Goal: Task Accomplishment & Management: Manage account settings

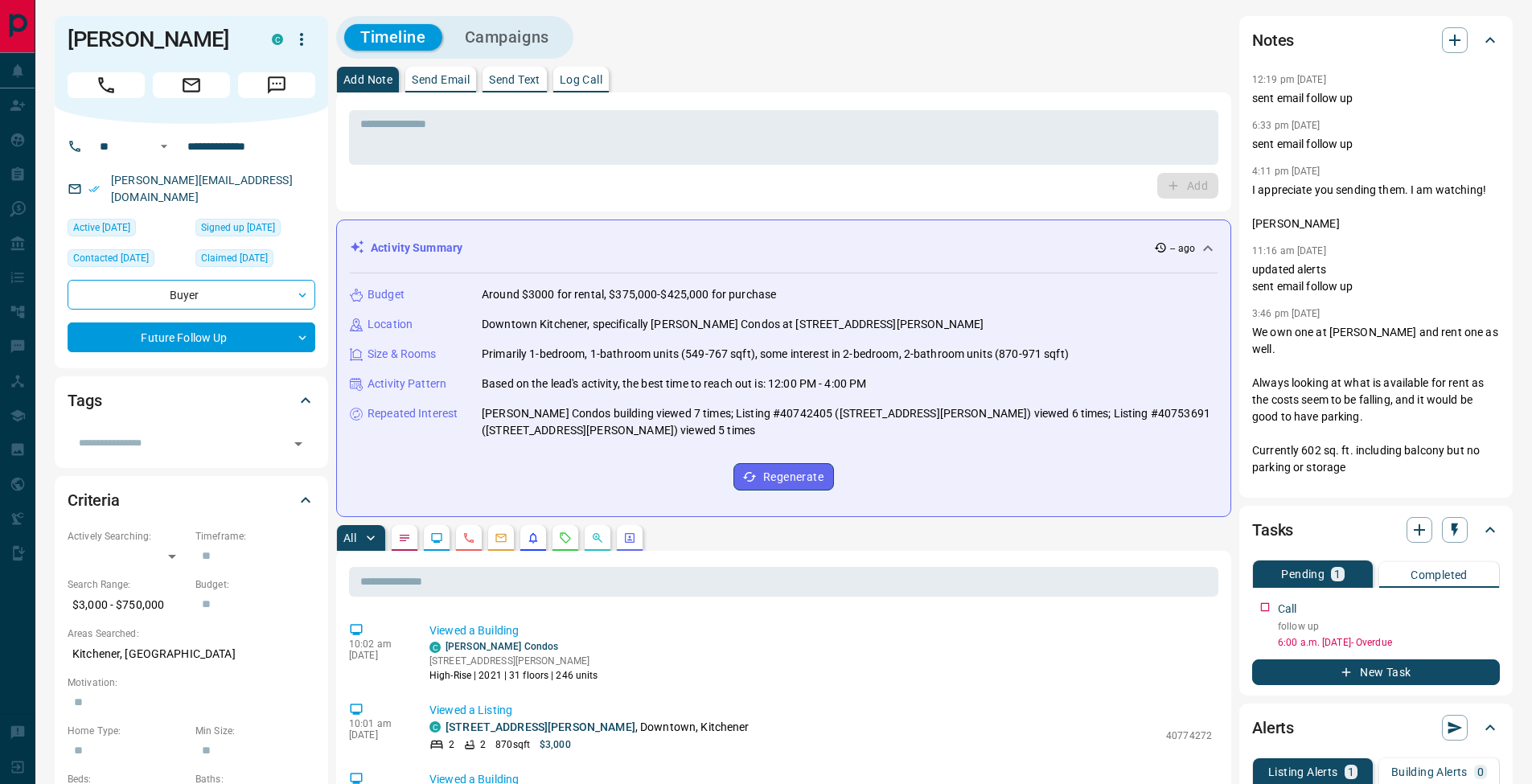
click at [595, 69] on button "Log Call" at bounding box center [581, 80] width 56 height 26
click at [1200, 194] on button "Log Call" at bounding box center [1186, 186] width 63 height 26
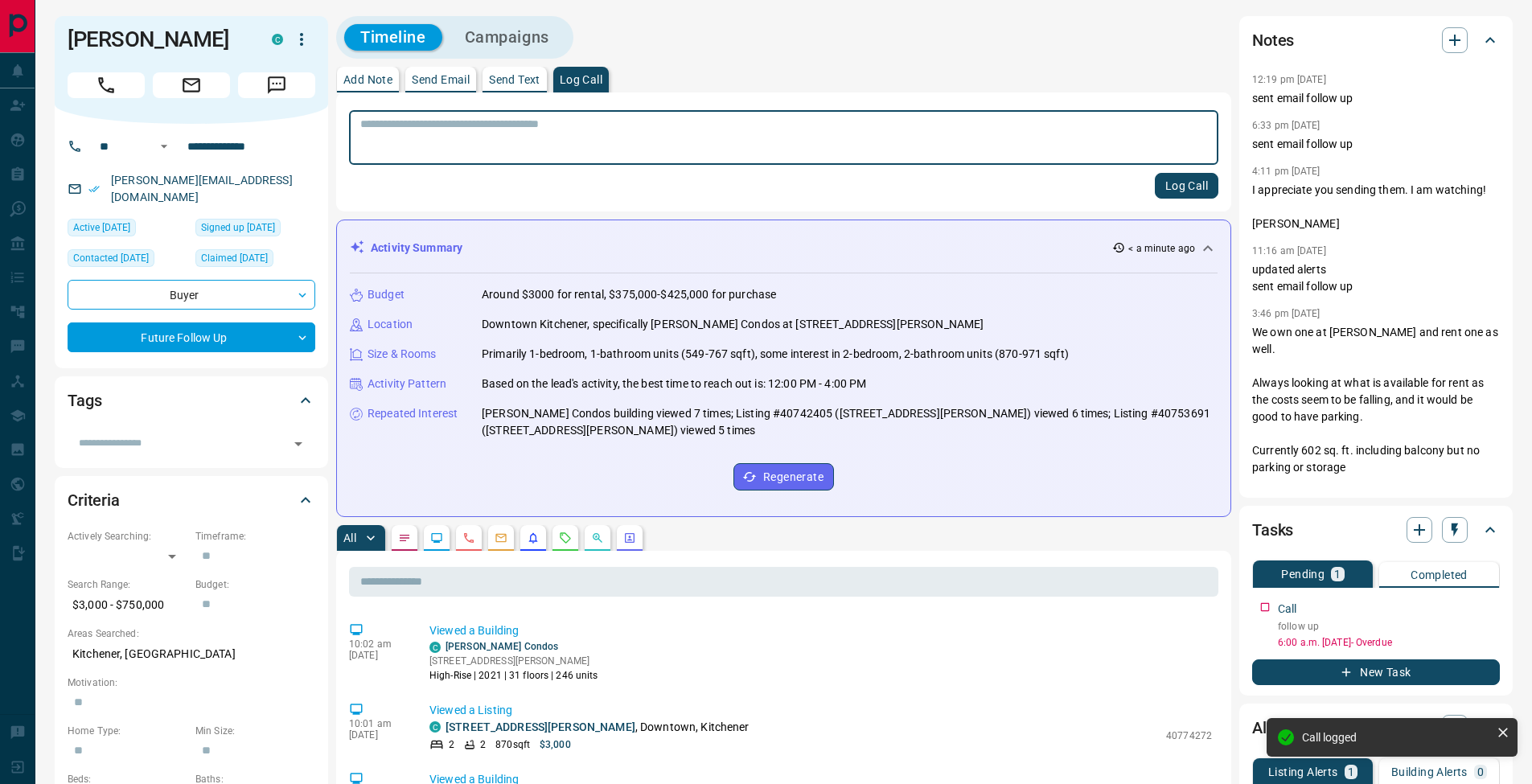
click at [386, 81] on p "Add Note" at bounding box center [367, 79] width 49 height 11
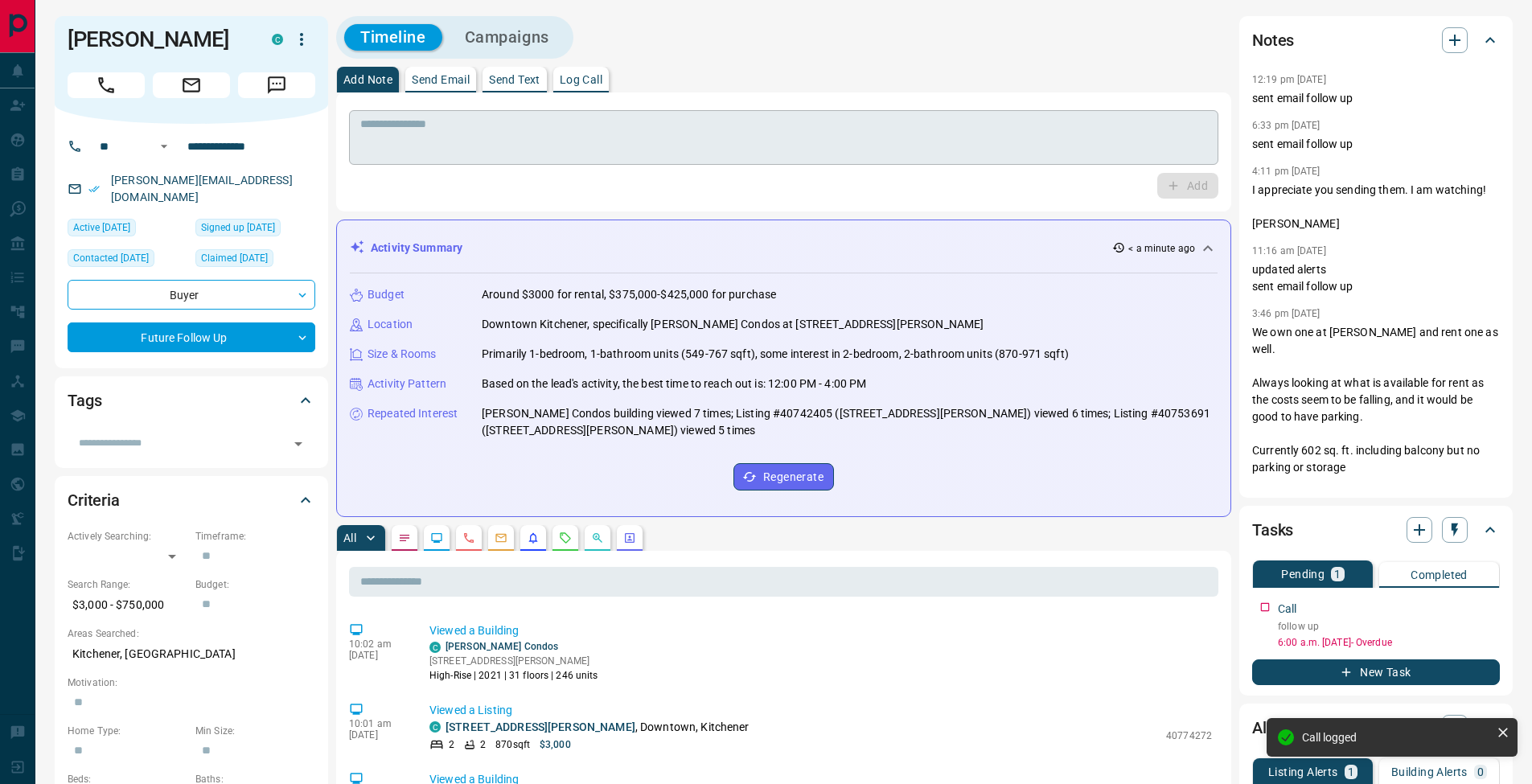
click at [404, 121] on textarea at bounding box center [783, 138] width 847 height 41
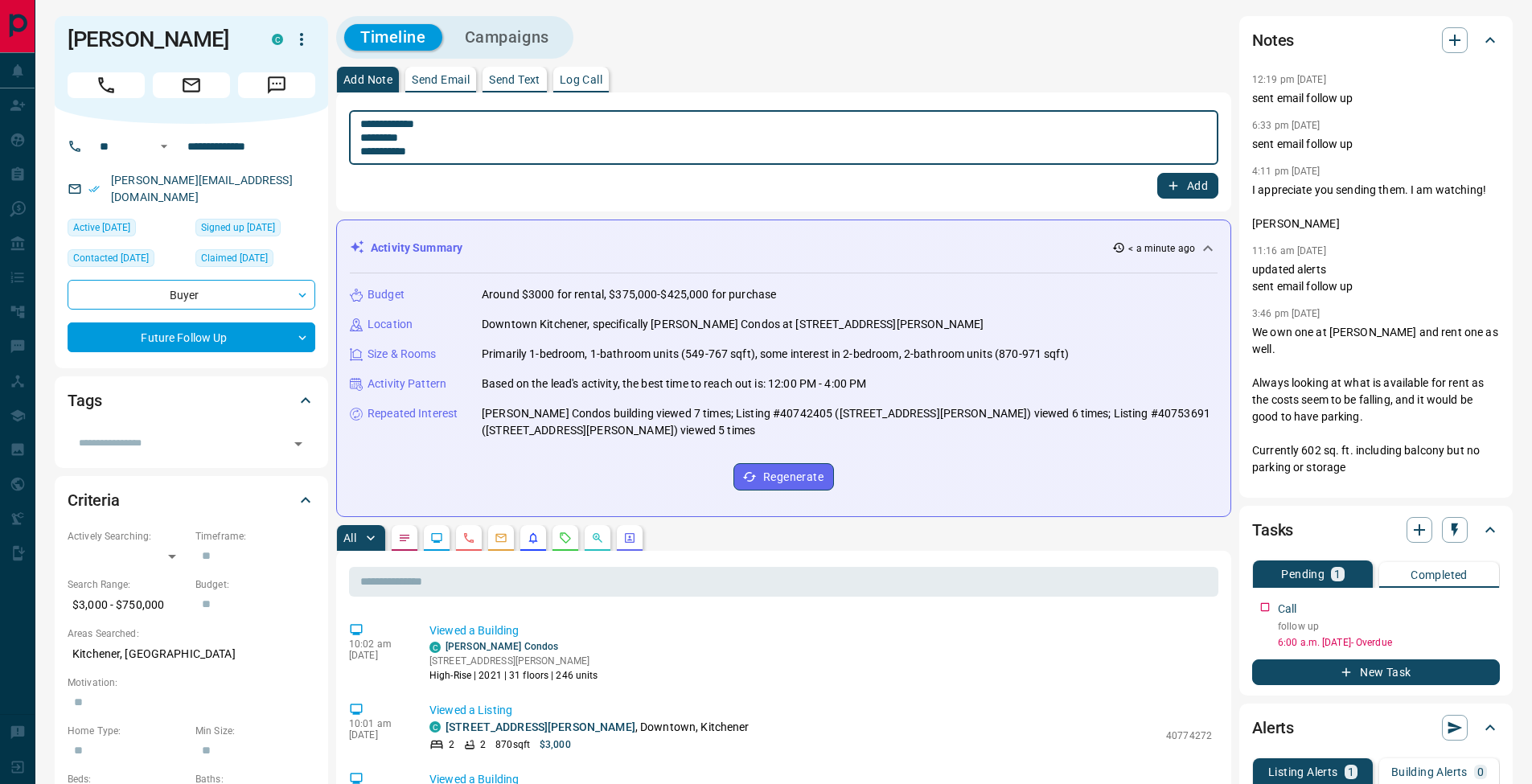
click at [366, 141] on textarea "**********" at bounding box center [783, 138] width 847 height 41
type textarea "**********"
click at [1201, 181] on button "Add" at bounding box center [1187, 186] width 61 height 26
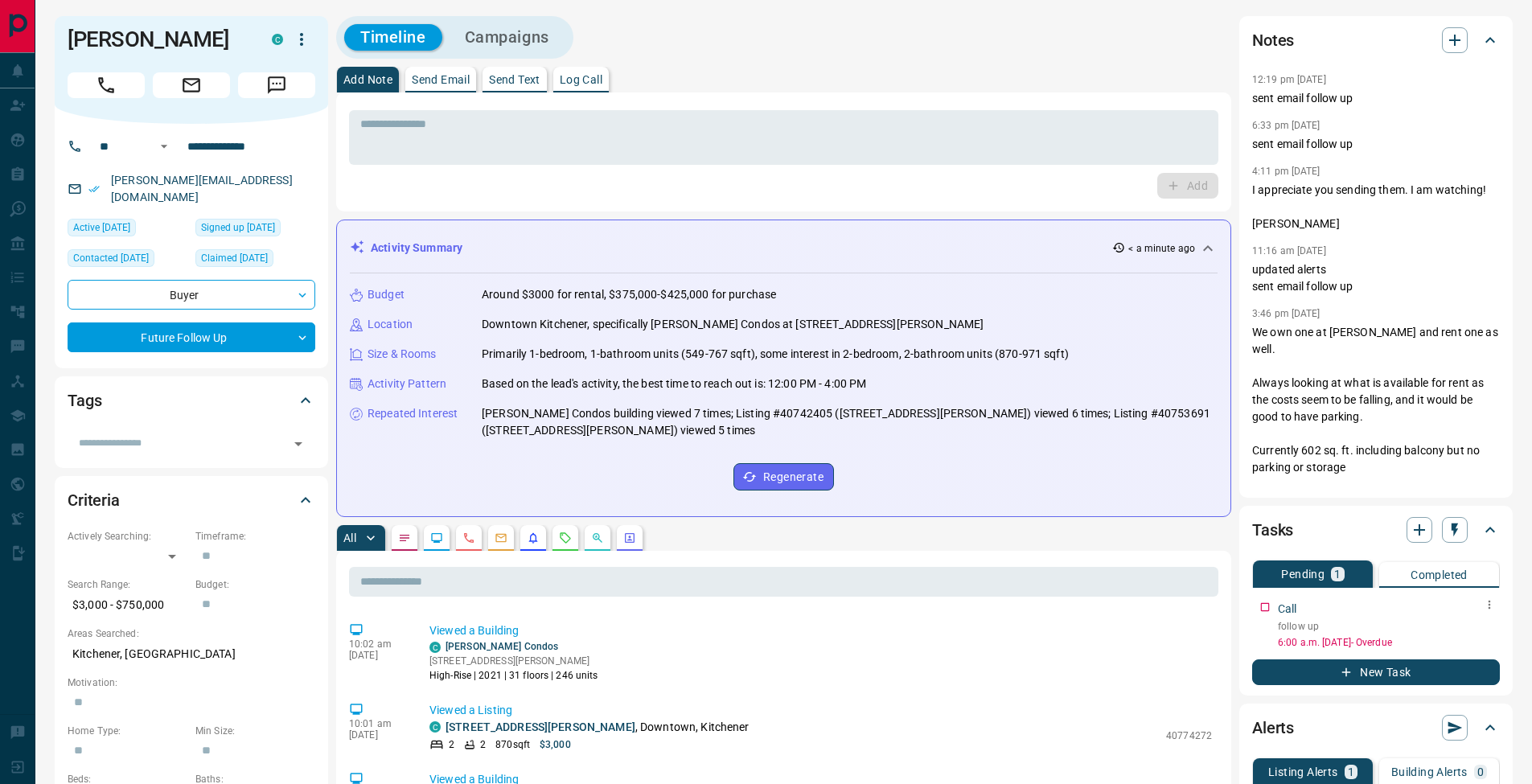
click at [1490, 609] on icon "button" at bounding box center [1489, 605] width 13 height 13
click at [1484, 625] on li "Edit" at bounding box center [1463, 636] width 71 height 24
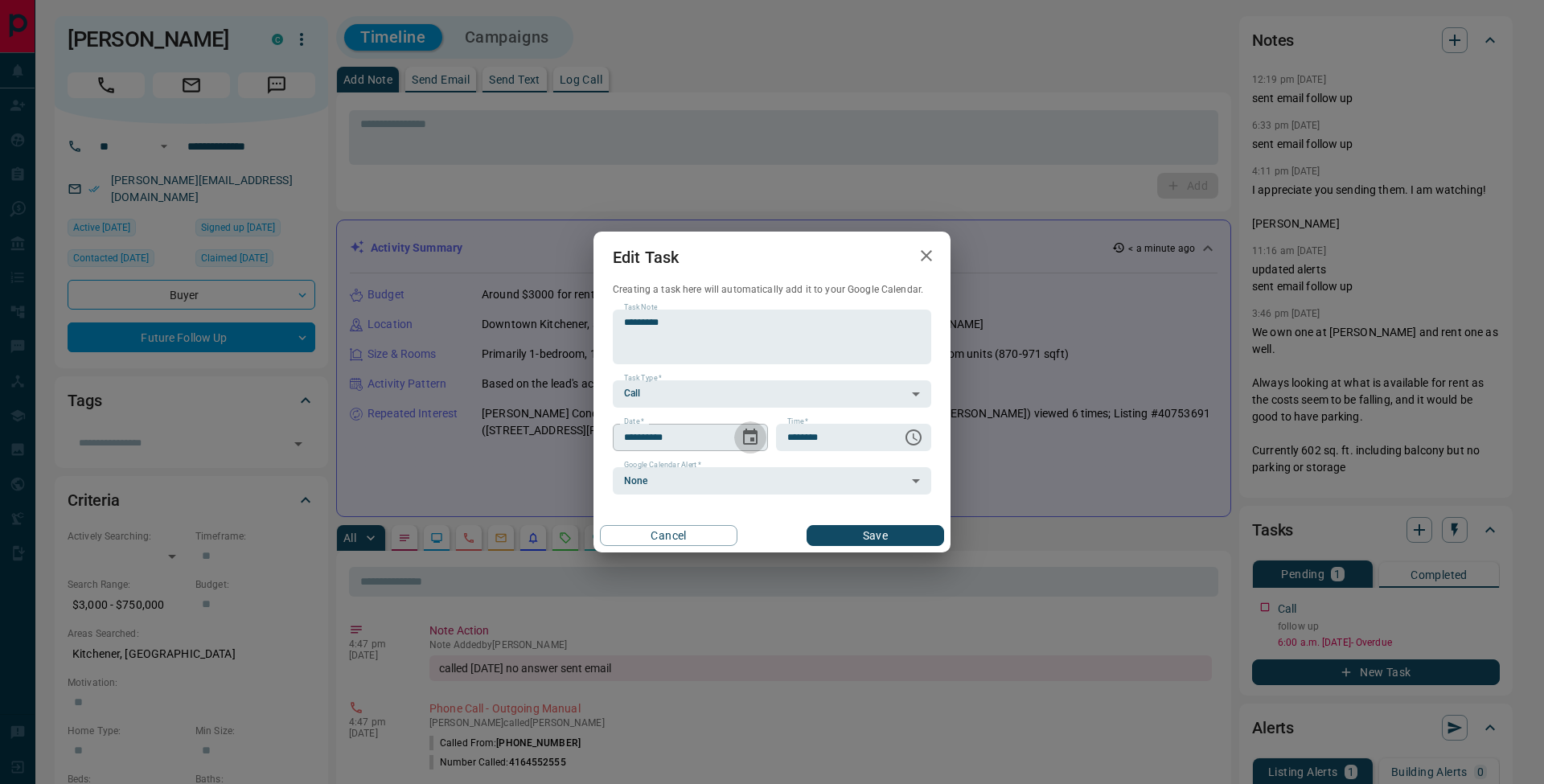
click at [745, 437] on icon "Choose date, selected date is Oct 9, 2025" at bounding box center [750, 437] width 20 height 20
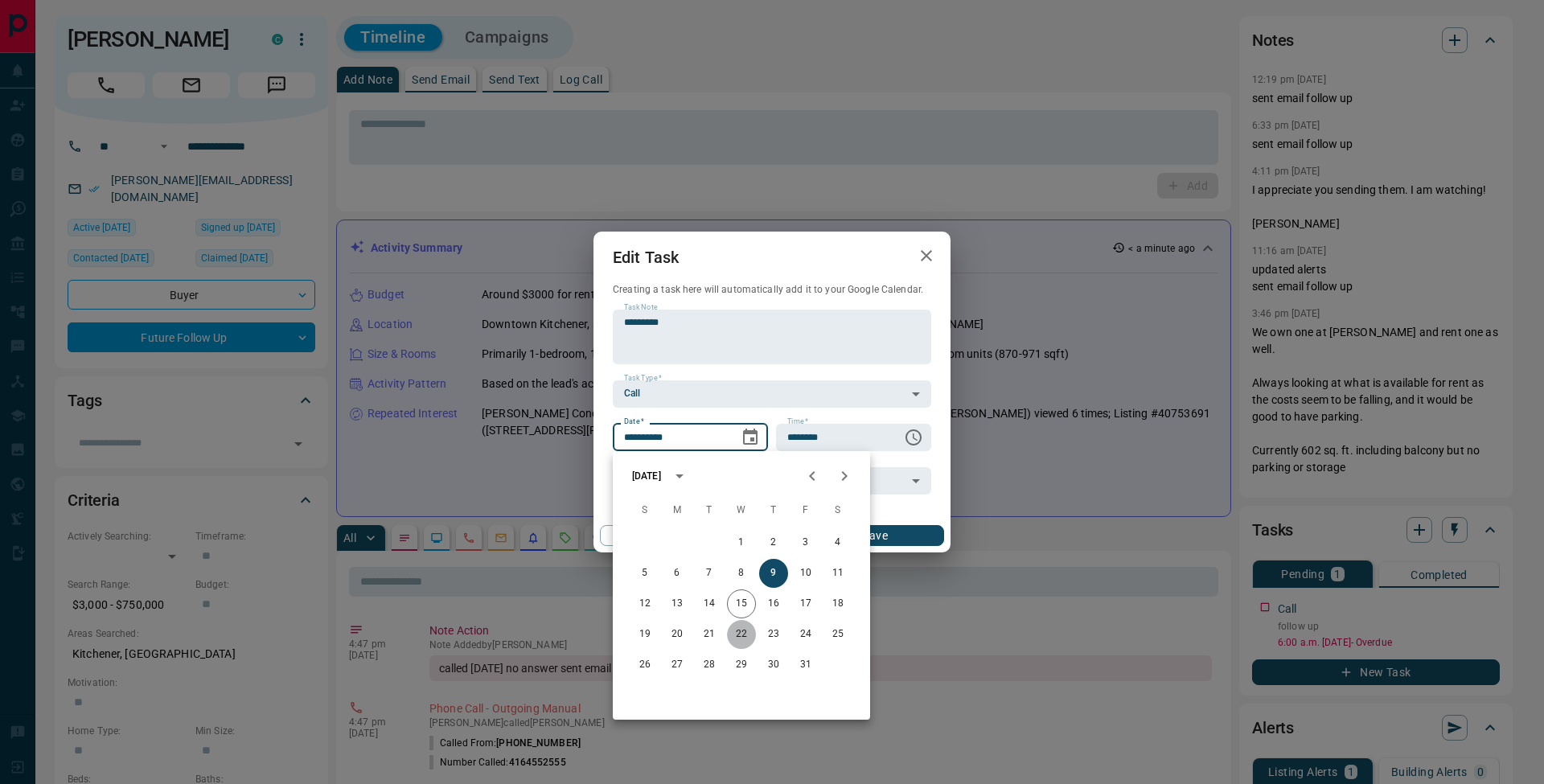
click at [745, 636] on button "22" at bounding box center [742, 635] width 29 height 29
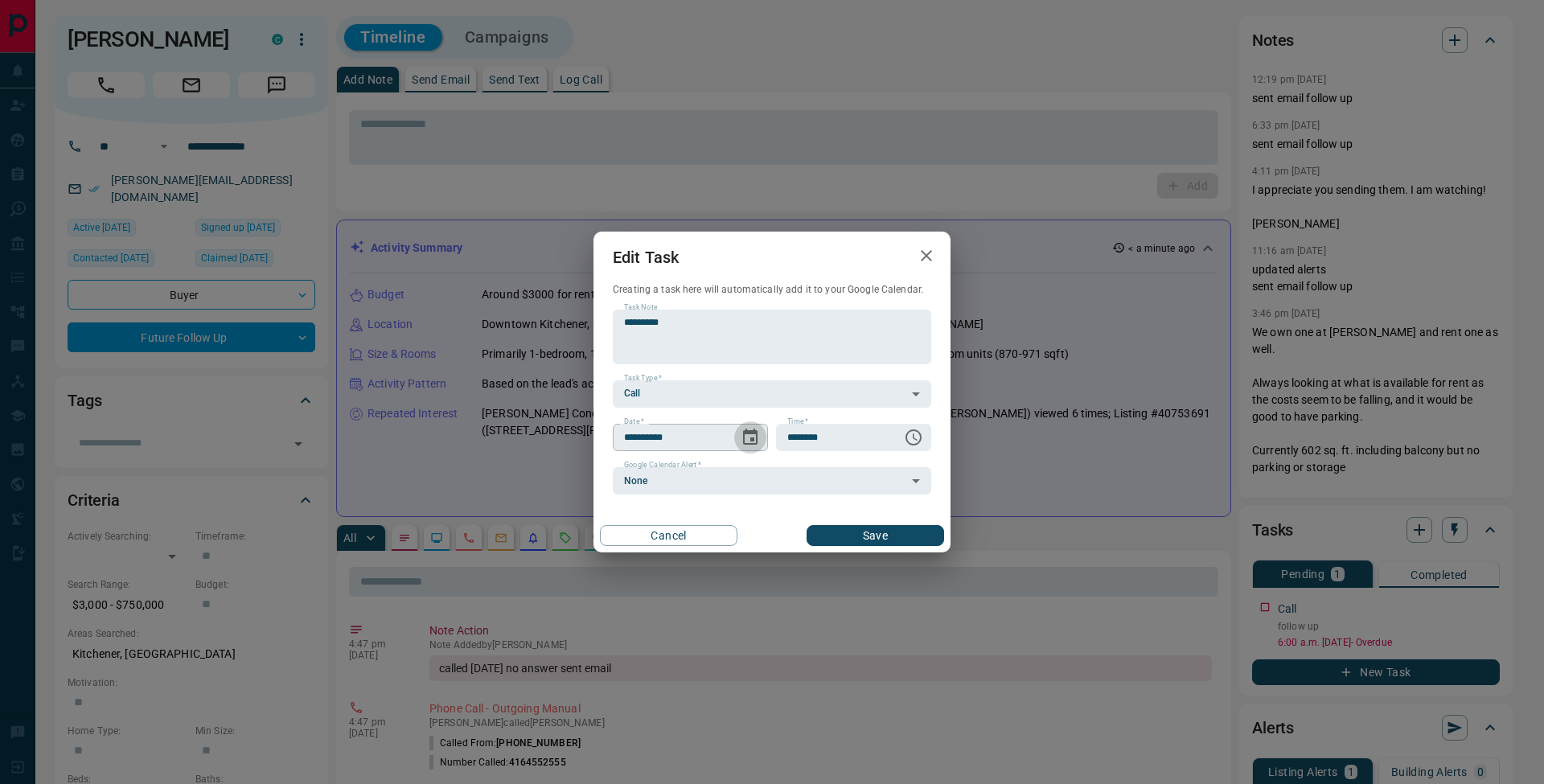
click at [753, 433] on icon "Choose date, selected date is Oct 22, 2025" at bounding box center [750, 437] width 15 height 16
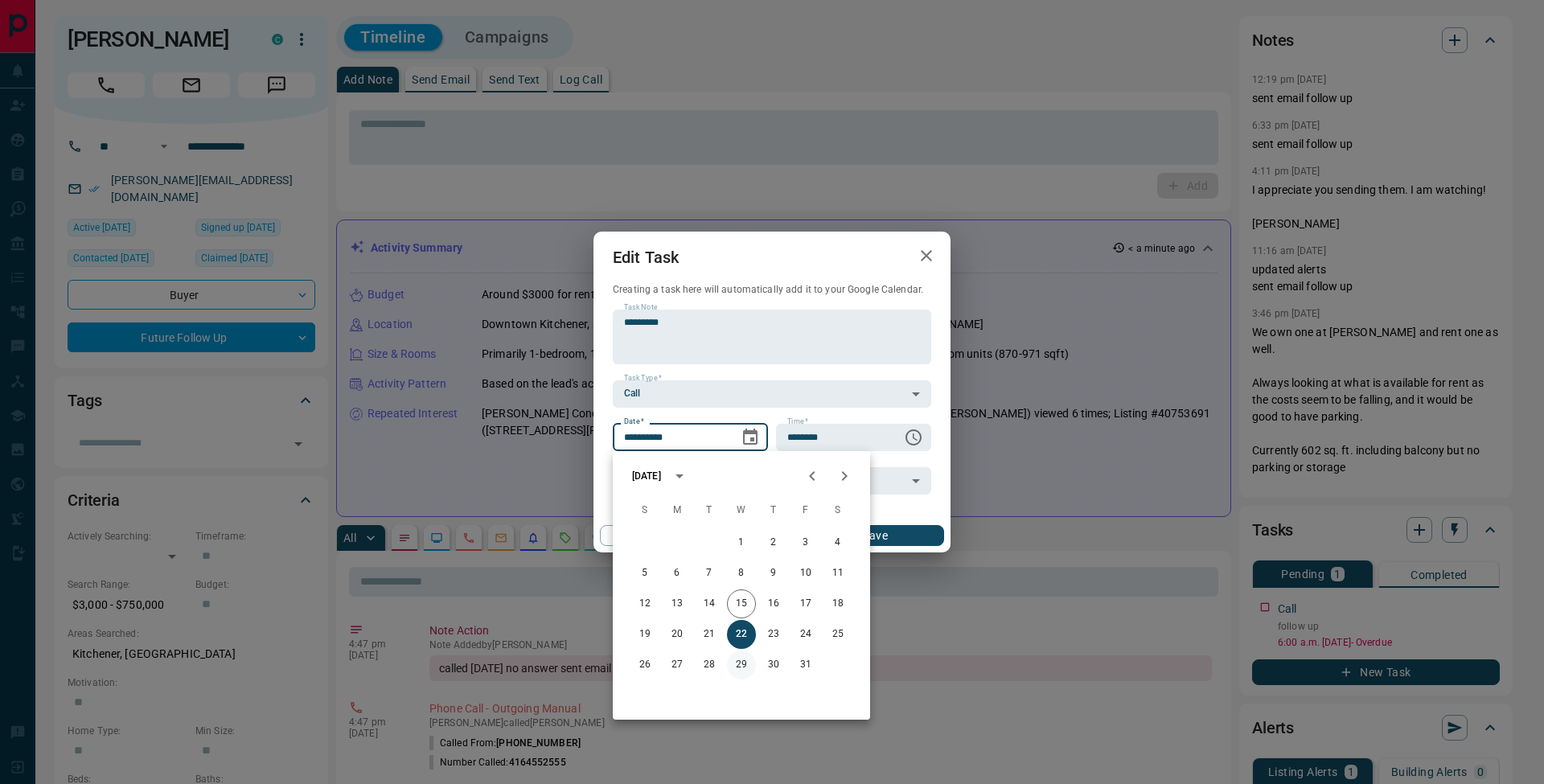
click at [740, 661] on button "29" at bounding box center [742, 665] width 29 height 29
type input "**********"
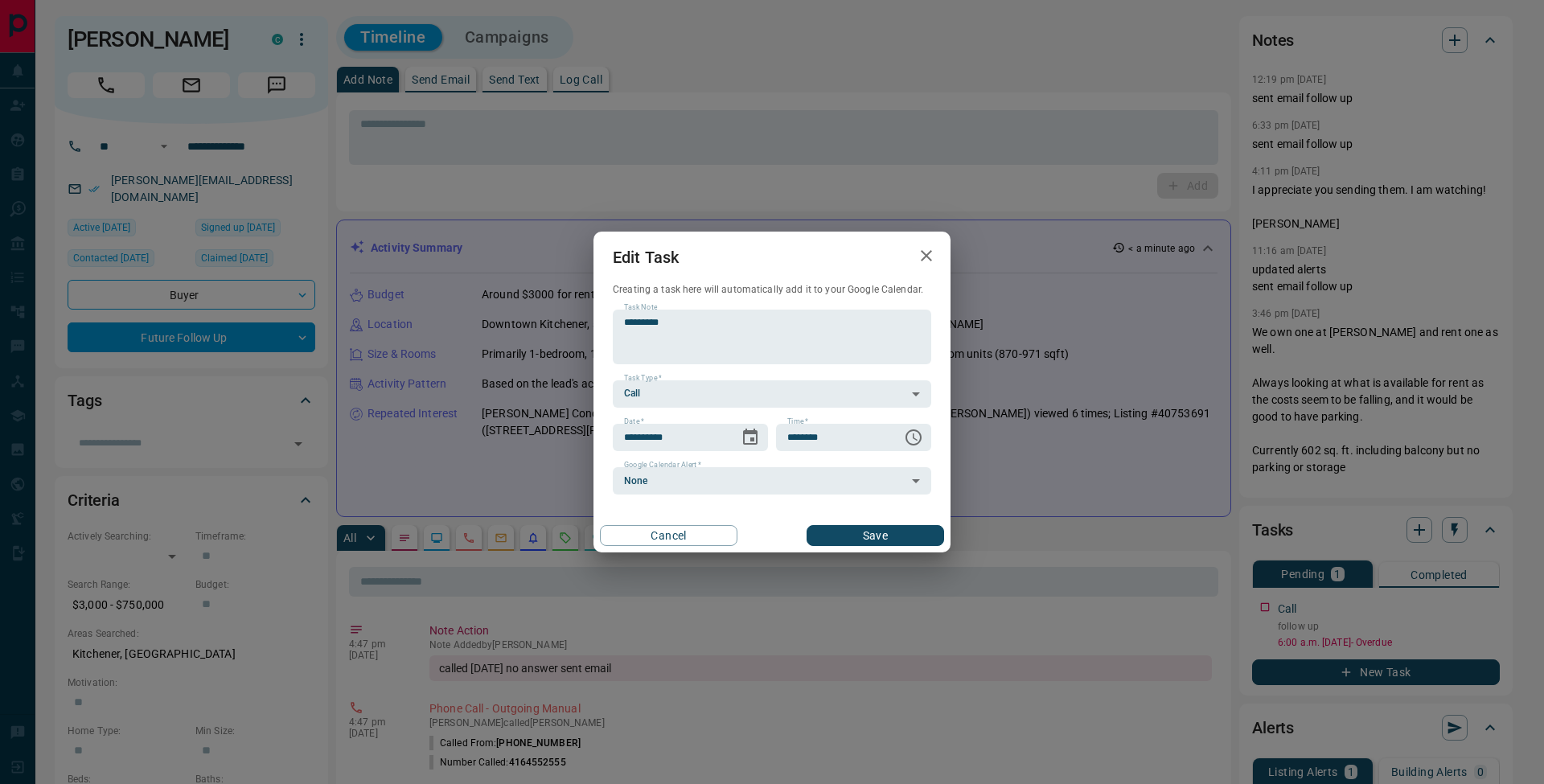
click at [913, 535] on button "Save" at bounding box center [875, 535] width 137 height 21
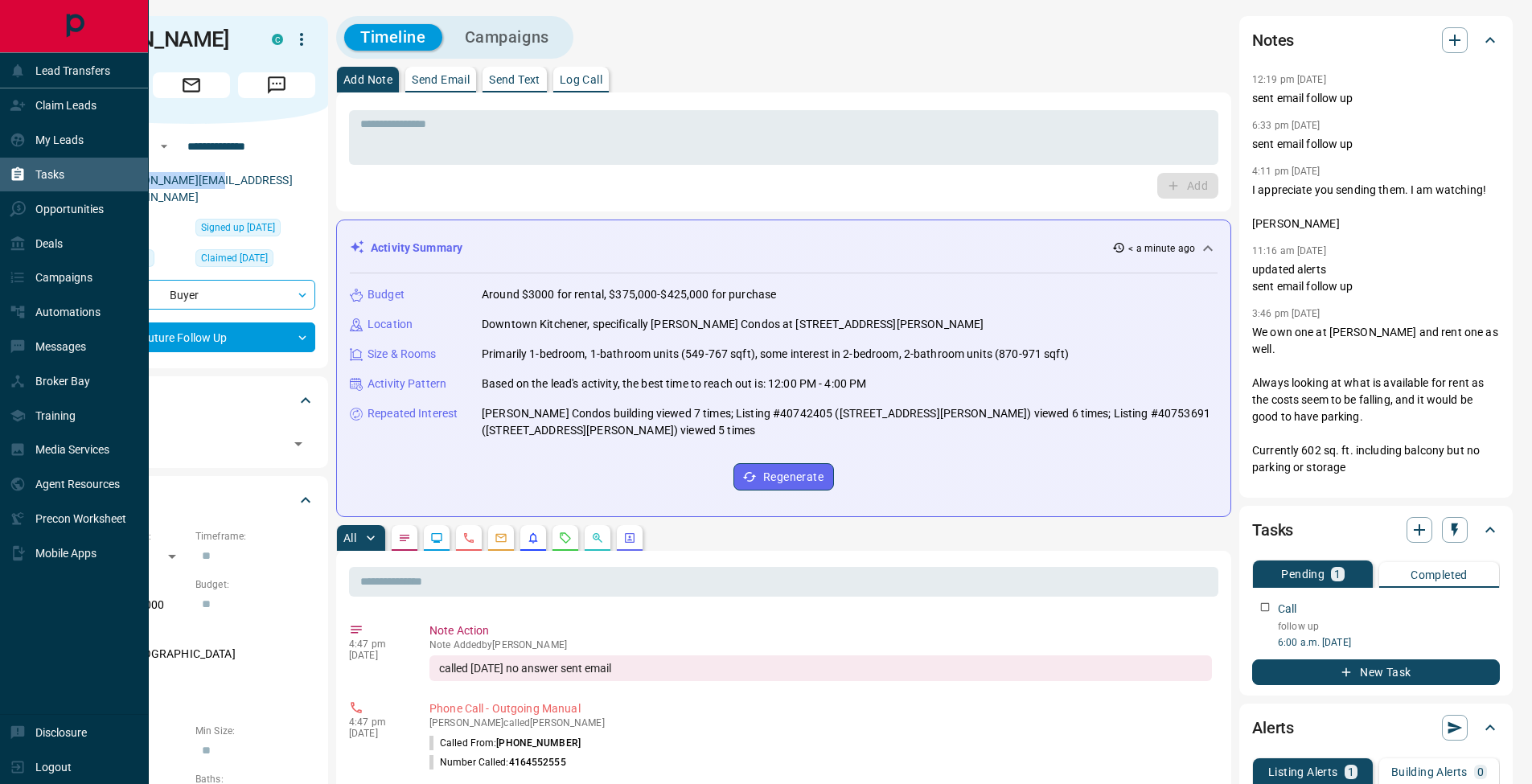
click at [32, 181] on div "Tasks" at bounding box center [37, 174] width 55 height 27
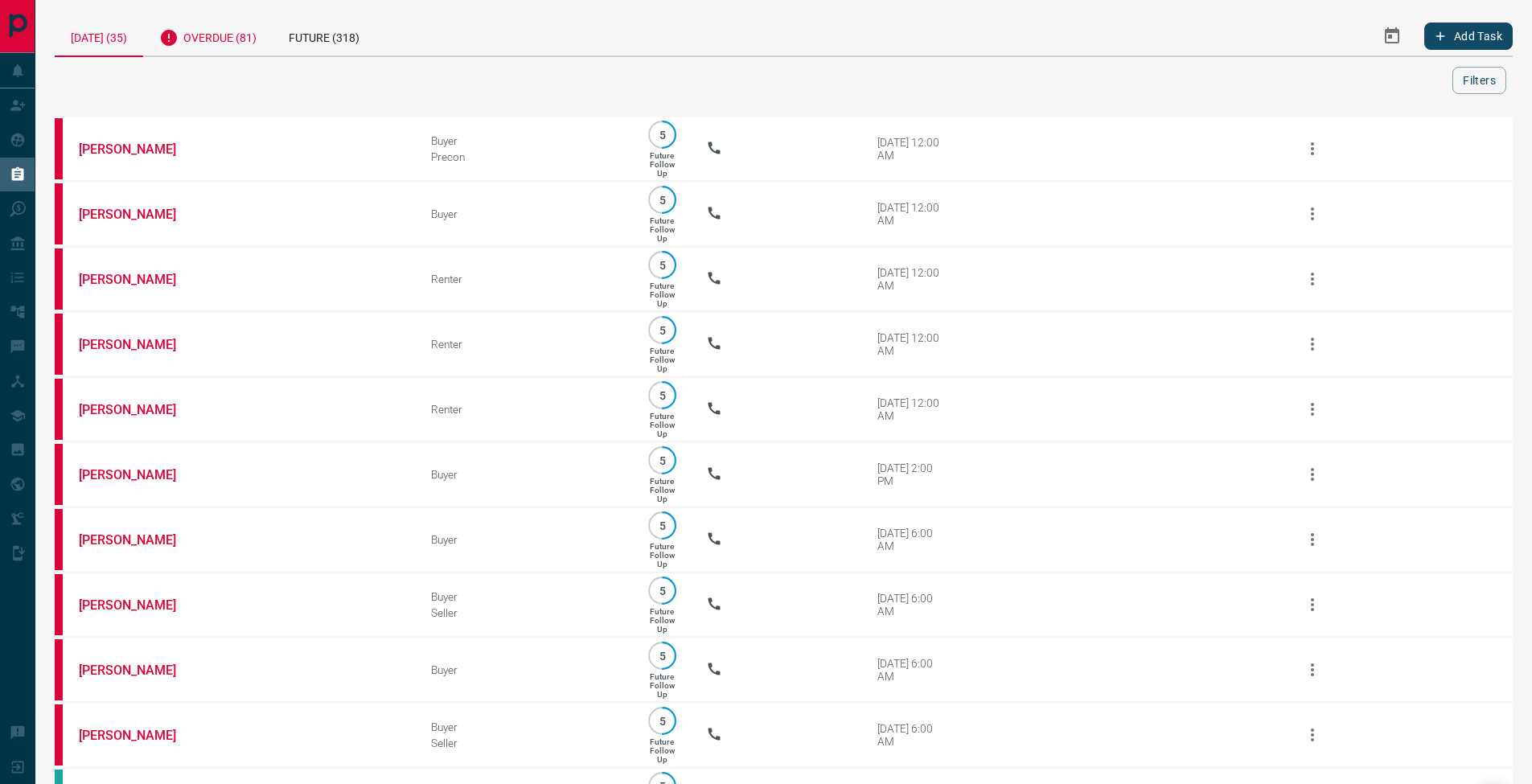
click at [224, 38] on div "Overdue (81)" at bounding box center [208, 36] width 130 height 39
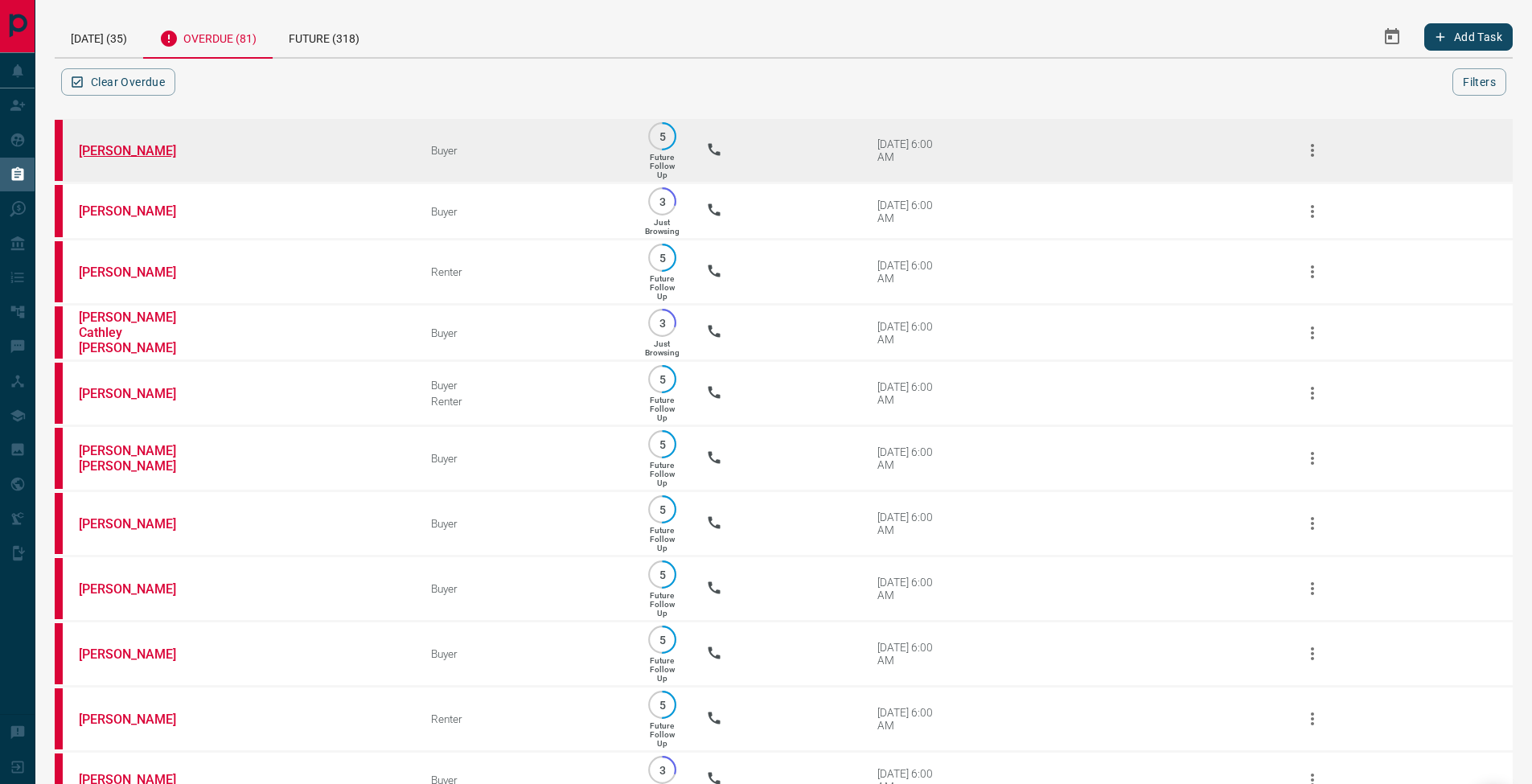
click at [126, 151] on link "[PERSON_NAME]" at bounding box center [139, 151] width 121 height 15
